Goal: Find specific page/section: Find specific page/section

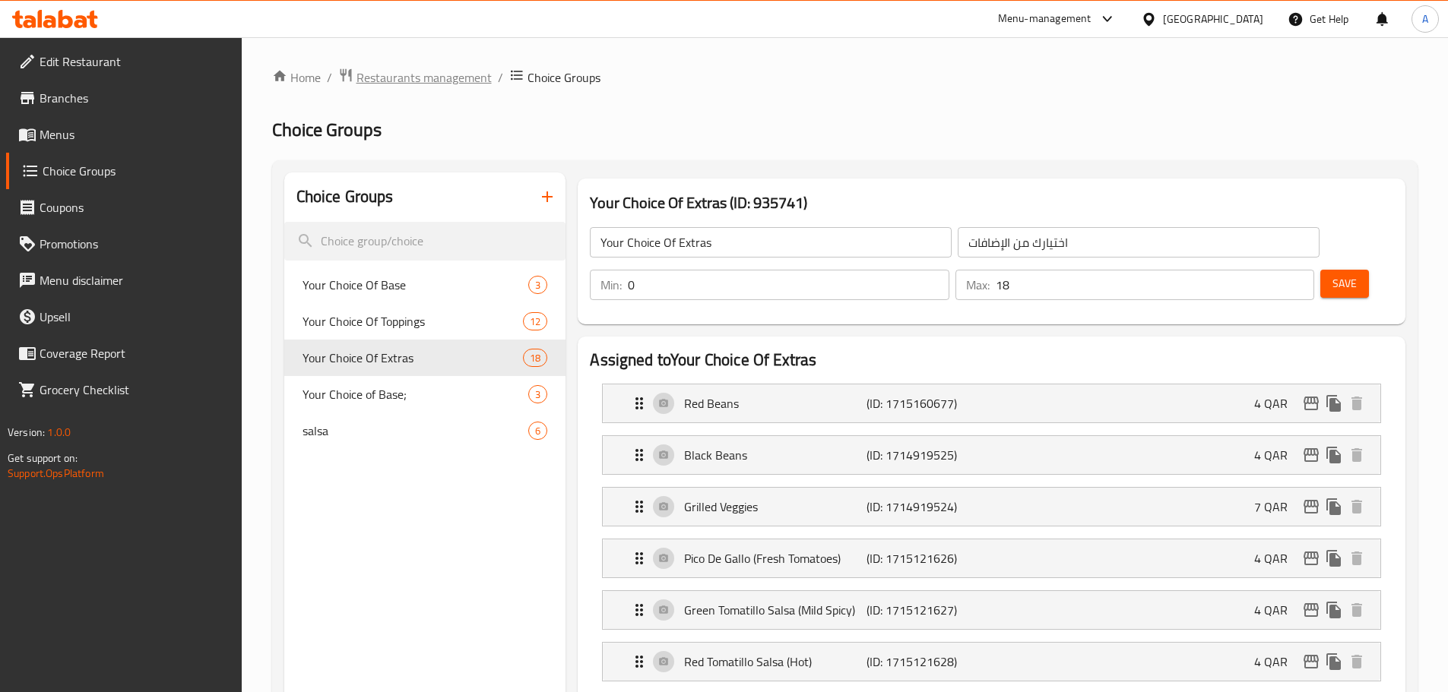
click at [383, 74] on span "Restaurants management" at bounding box center [423, 77] width 135 height 18
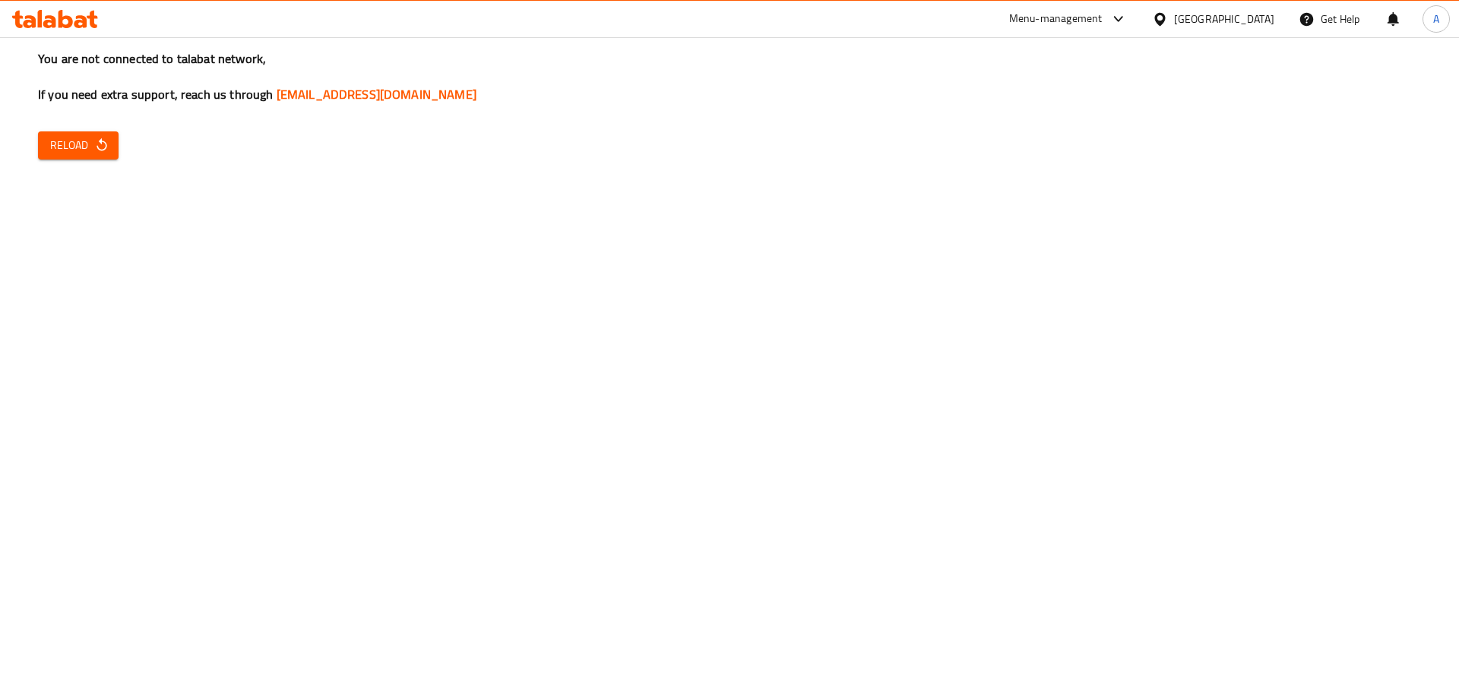
click at [72, 134] on button "Reload" at bounding box center [78, 145] width 81 height 28
click at [68, 145] on span "Reload" at bounding box center [78, 145] width 56 height 19
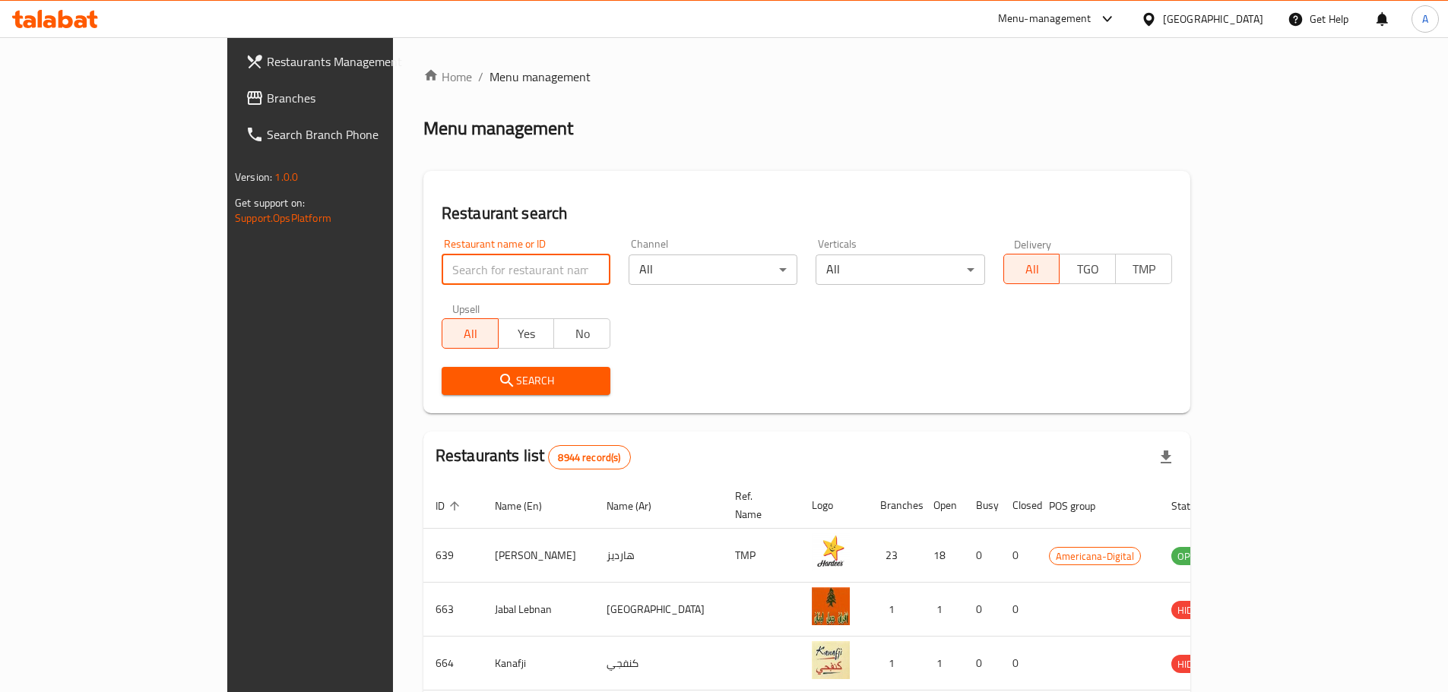
click at [442, 282] on input "search" at bounding box center [526, 270] width 169 height 30
click at [456, 264] on input "search" at bounding box center [526, 270] width 169 height 30
click button "Search" at bounding box center [526, 381] width 169 height 28
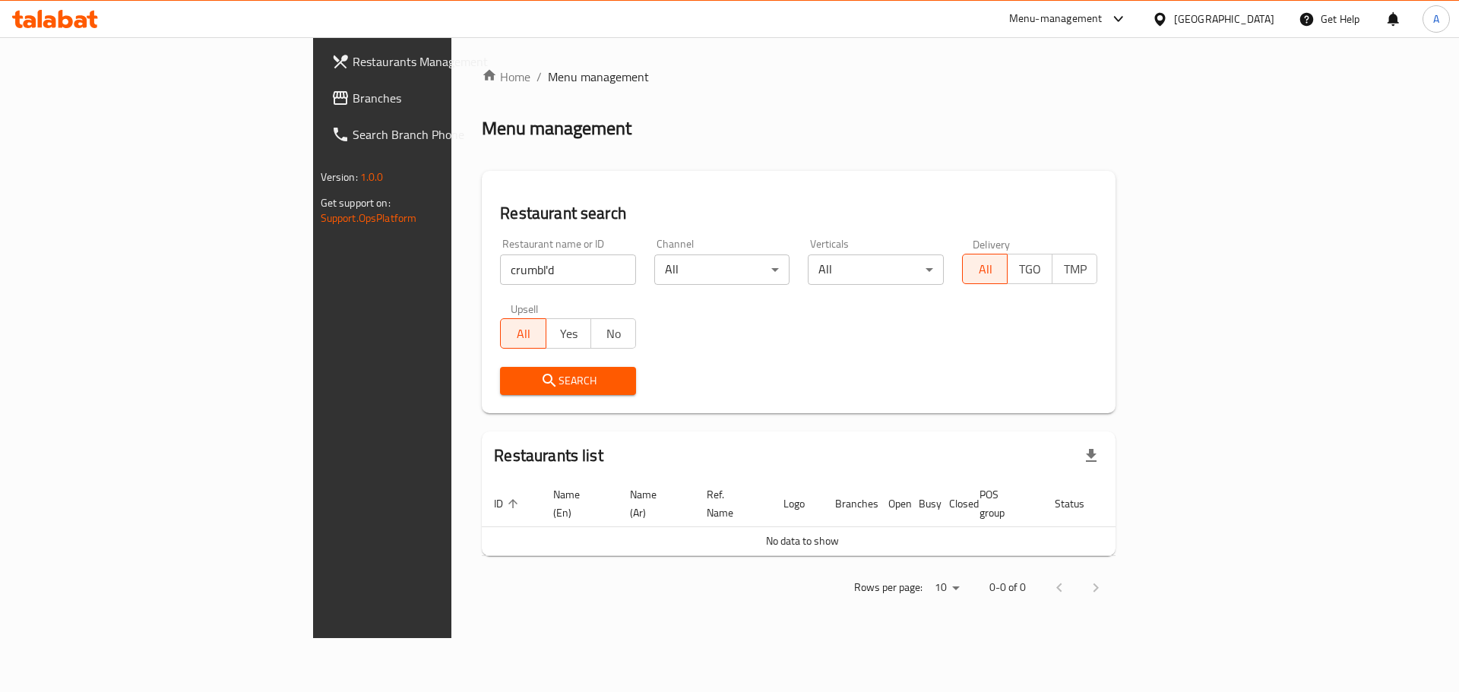
click at [500, 249] on div "Restaurant name or ID crumbl'd Restaurant name or ID" at bounding box center [568, 262] width 136 height 46
click at [500, 270] on input "crumbl'd" at bounding box center [568, 270] width 136 height 30
type input "Crumb"
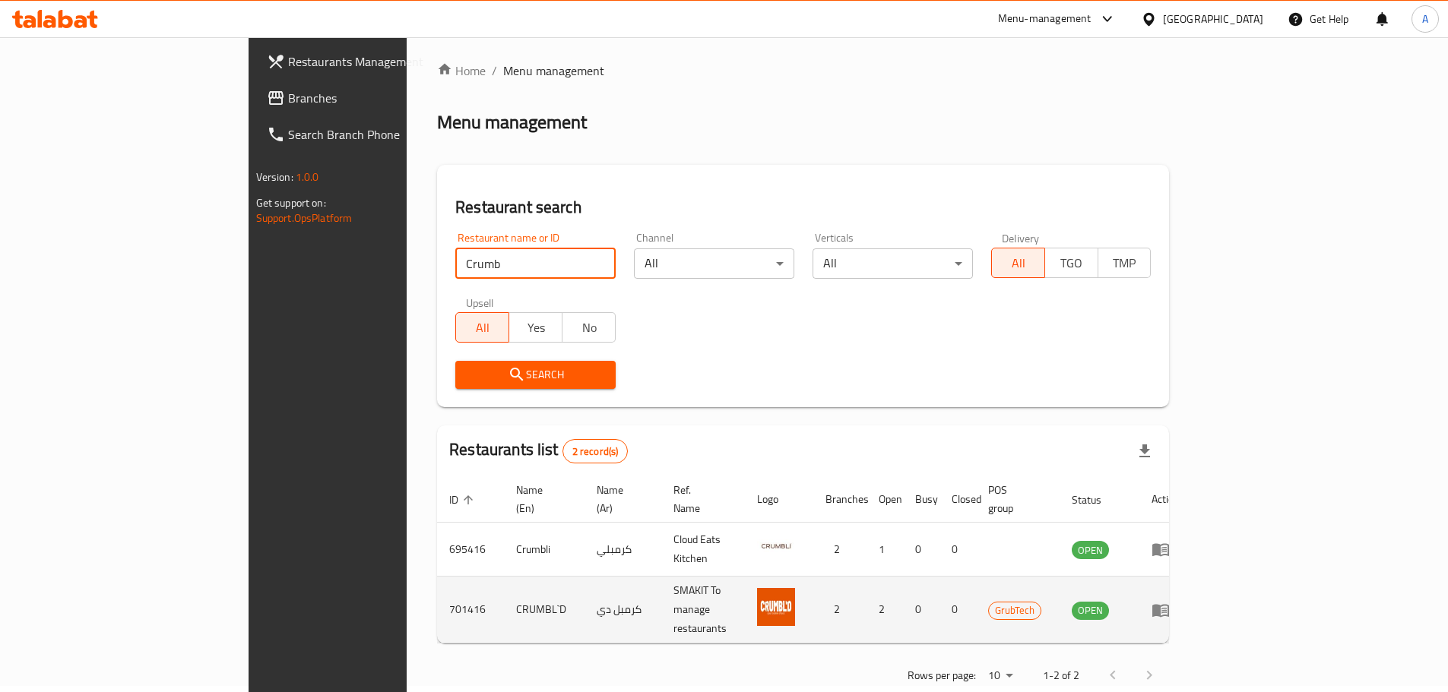
scroll to position [10, 0]
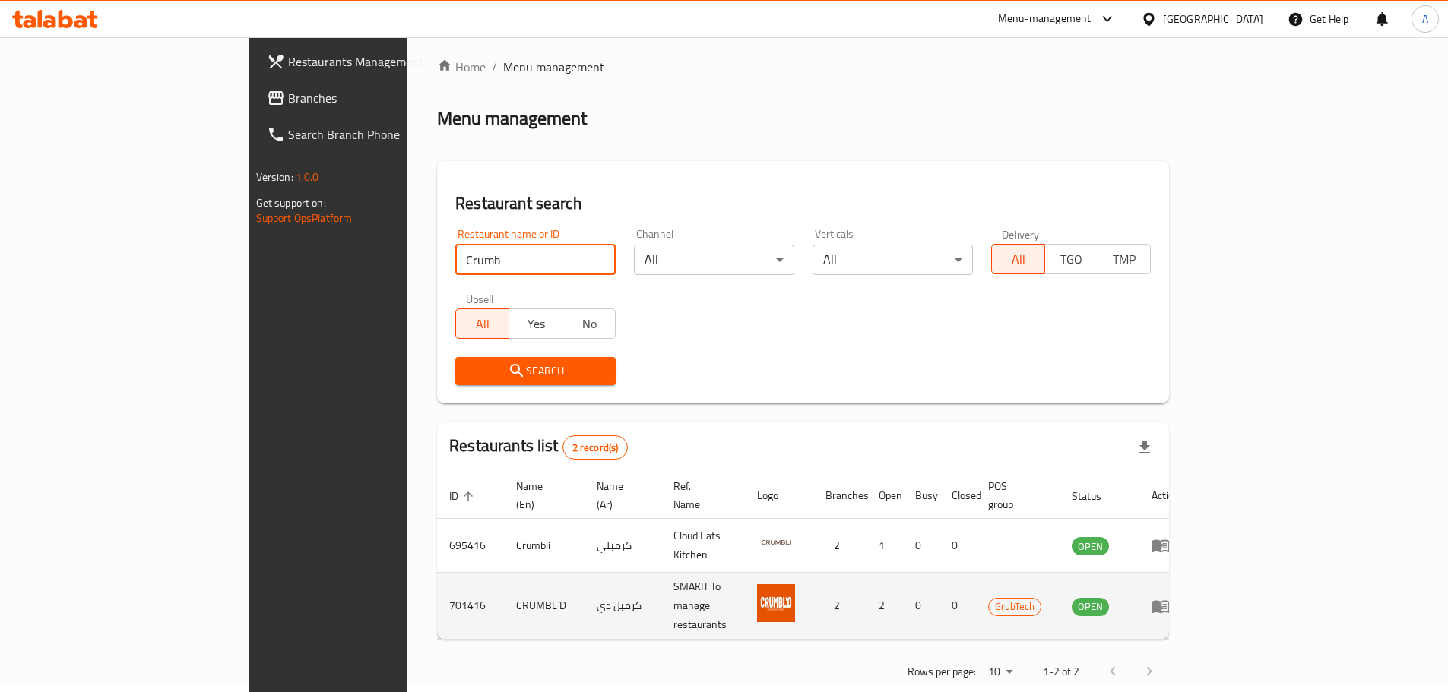
click at [1192, 584] on td "enhanced table" at bounding box center [1165, 606] width 52 height 67
click at [1170, 597] on icon "enhanced table" at bounding box center [1160, 606] width 18 height 18
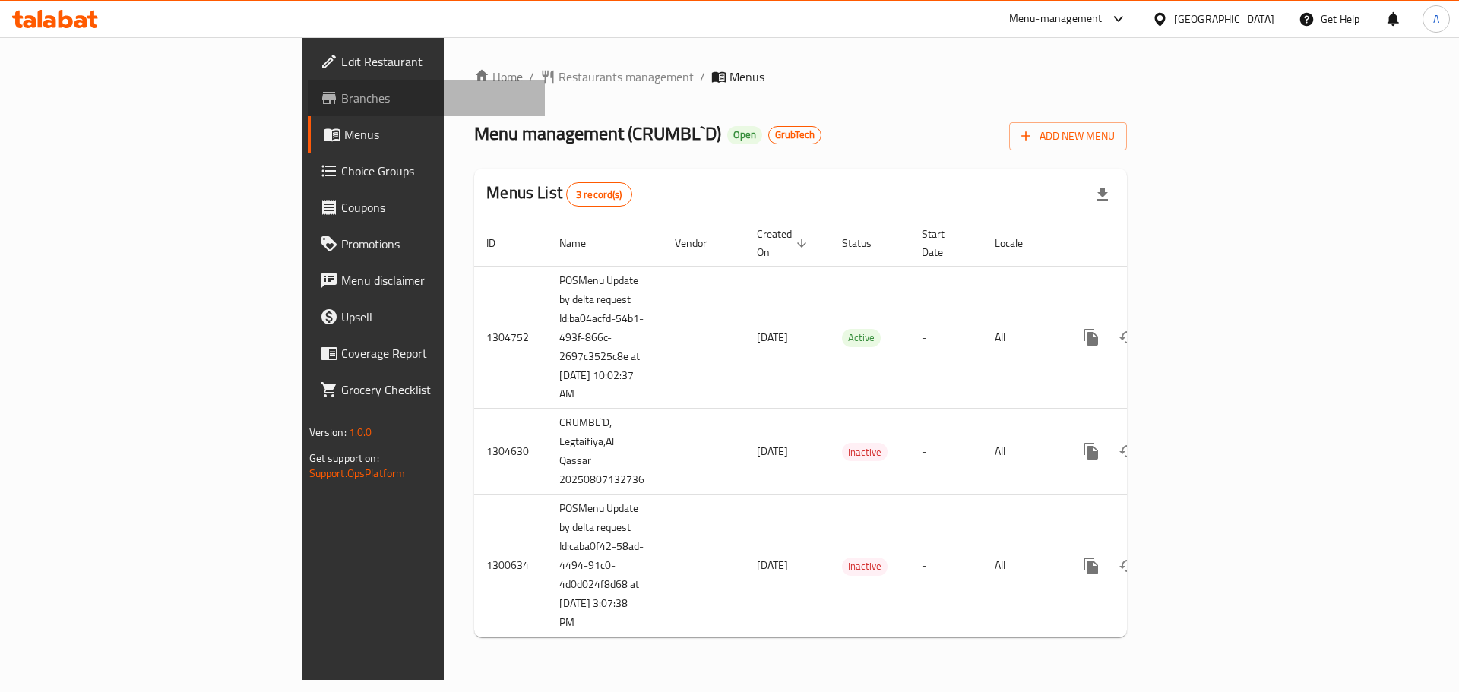
click at [308, 108] on link "Branches" at bounding box center [427, 98] width 238 height 36
click at [308, 150] on link "Menus" at bounding box center [427, 134] width 238 height 36
click at [341, 104] on span "Branches" at bounding box center [437, 98] width 192 height 18
